Goal: Ask a question

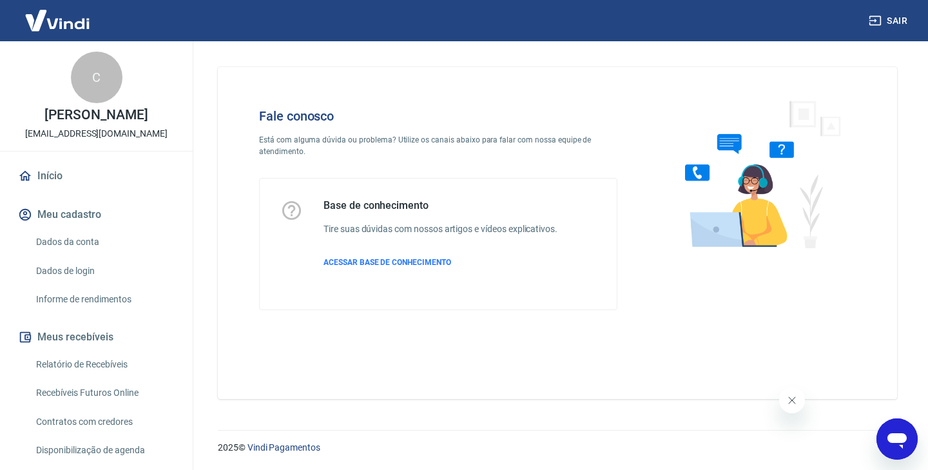
click at [900, 435] on icon "Abrir janela de mensagens" at bounding box center [896, 440] width 19 height 15
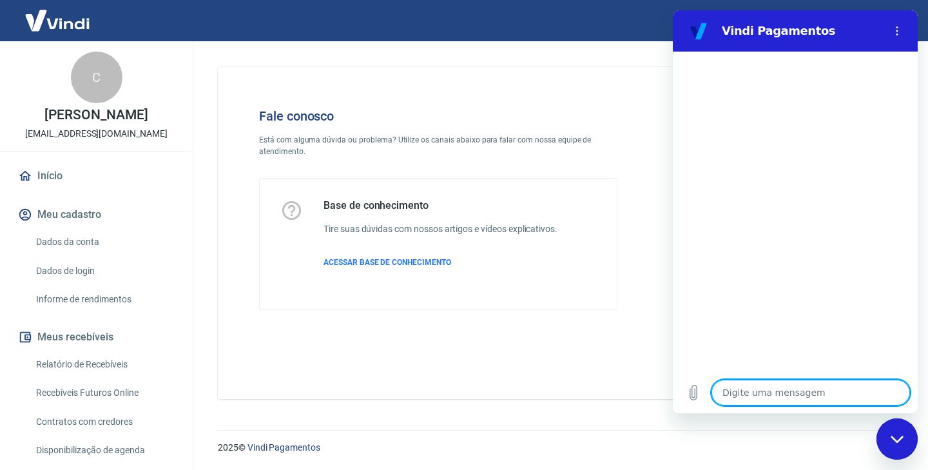
click at [799, 396] on textarea at bounding box center [810, 392] width 198 height 26
type textarea "B"
type textarea "x"
type textarea "Bo"
type textarea "x"
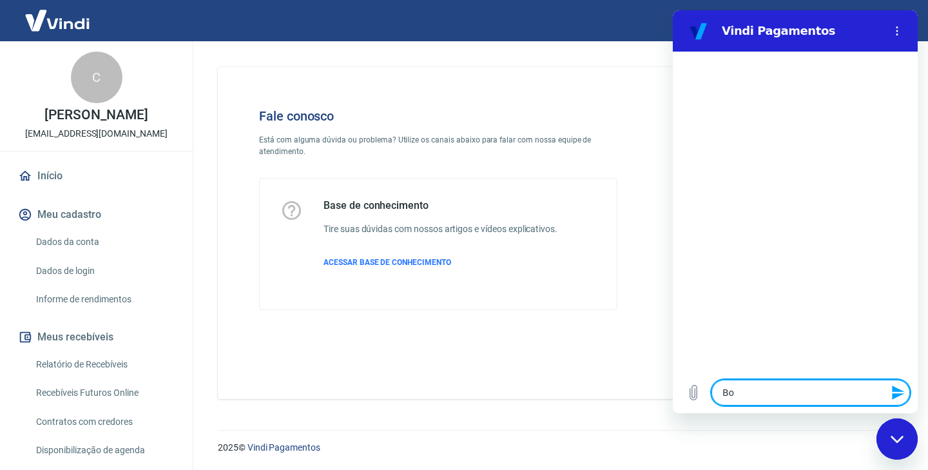
type textarea "Bom"
type textarea "x"
type textarea "Bom"
type textarea "x"
type textarea "Bom d"
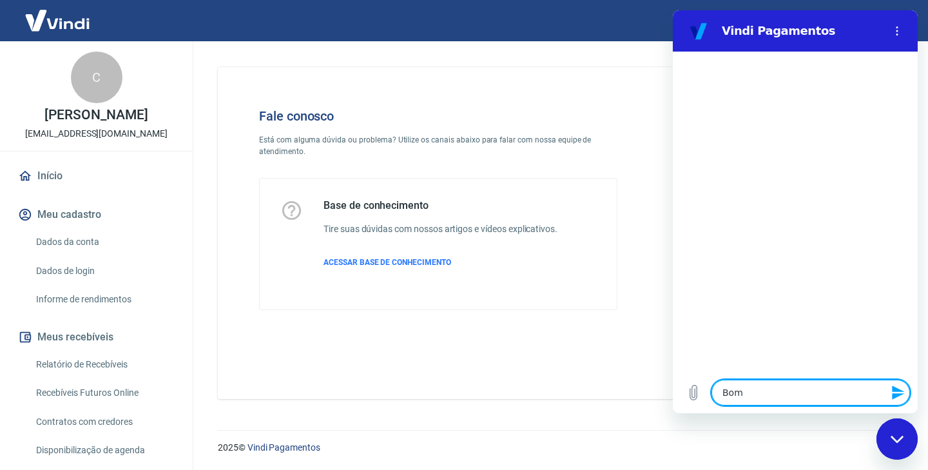
type textarea "x"
type textarea "Bom di"
type textarea "x"
type textarea "Bom dia"
type textarea "x"
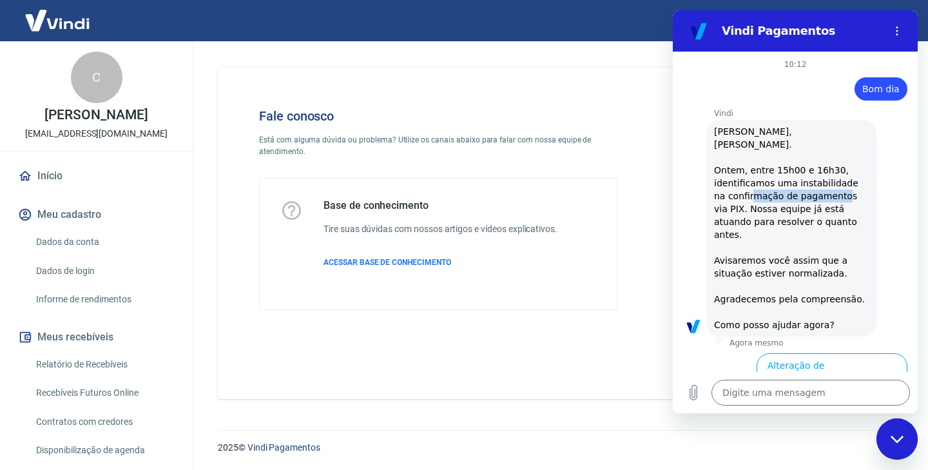
drag, startPoint x: 738, startPoint y: 182, endPoint x: 827, endPoint y: 183, distance: 88.9
click at [827, 183] on span "[PERSON_NAME], [PERSON_NAME]. Ontem, entre 15h00 e 16h30, identificamos uma ins…" at bounding box center [789, 228] width 151 height 204
drag, startPoint x: 755, startPoint y: 195, endPoint x: 776, endPoint y: 209, distance: 25.5
click at [776, 209] on span "[PERSON_NAME], [PERSON_NAME]. Ontem, entre 15h00 e 16h30, identificamos uma ins…" at bounding box center [789, 228] width 151 height 204
type textarea "x"
